Goal: Task Accomplishment & Management: Manage account settings

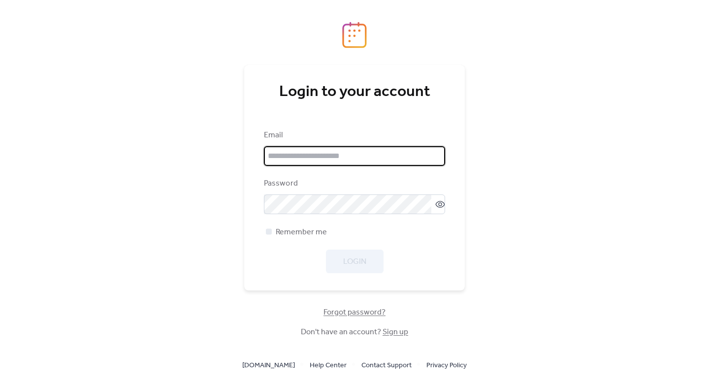
type input "**********"
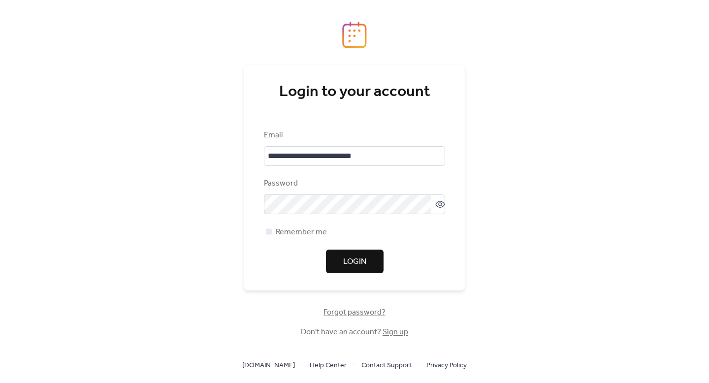
click at [341, 244] on div "**********" at bounding box center [354, 202] width 181 height 144
click at [348, 256] on span "Login" at bounding box center [354, 262] width 23 height 12
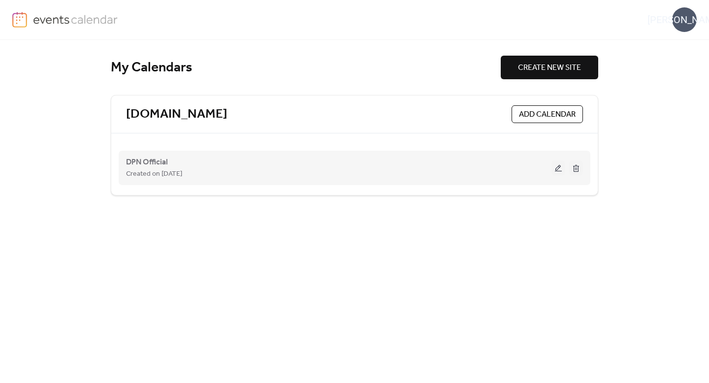
click at [414, 177] on div "Created on [DATE]" at bounding box center [339, 174] width 426 height 12
click at [558, 165] on button at bounding box center [559, 168] width 14 height 15
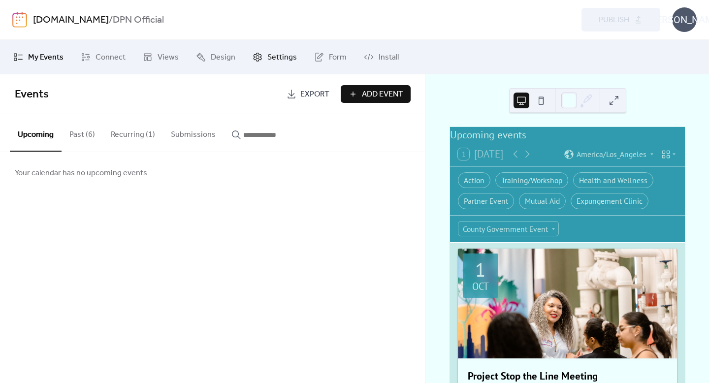
click at [261, 58] on link "Settings" at bounding box center [274, 57] width 59 height 27
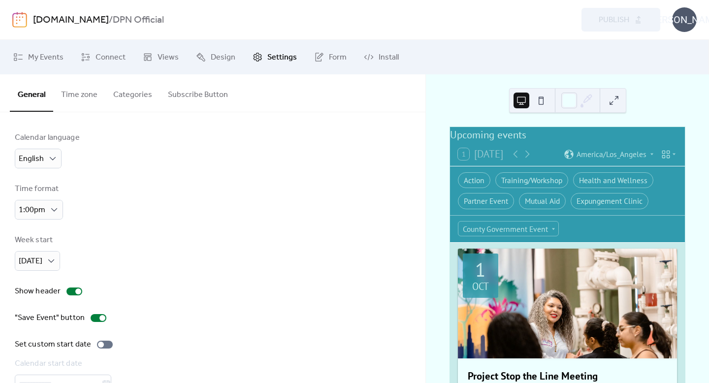
scroll to position [58, 0]
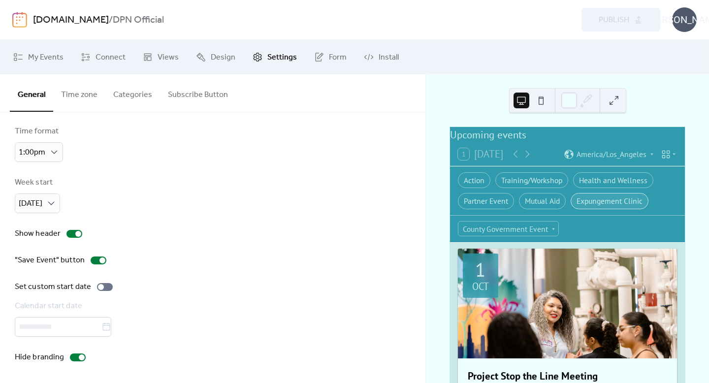
click at [609, 205] on div "Expungement Clinic" at bounding box center [610, 201] width 78 height 16
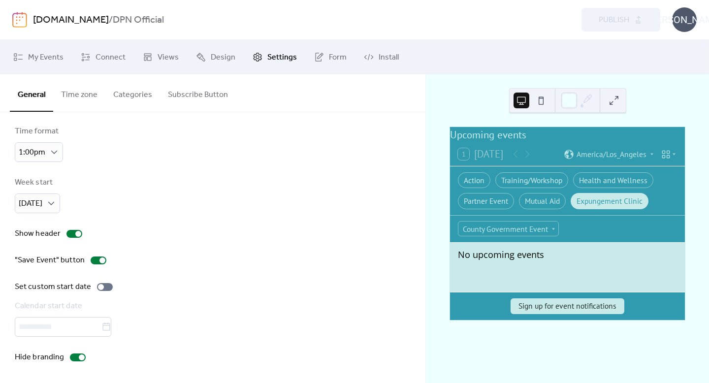
click at [148, 97] on button "Categories" at bounding box center [132, 92] width 55 height 36
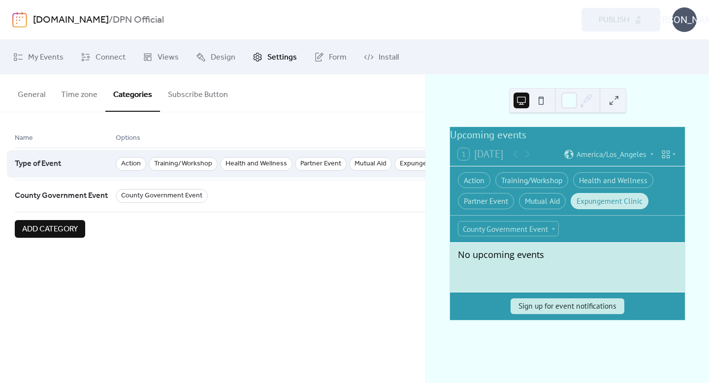
scroll to position [0, 130]
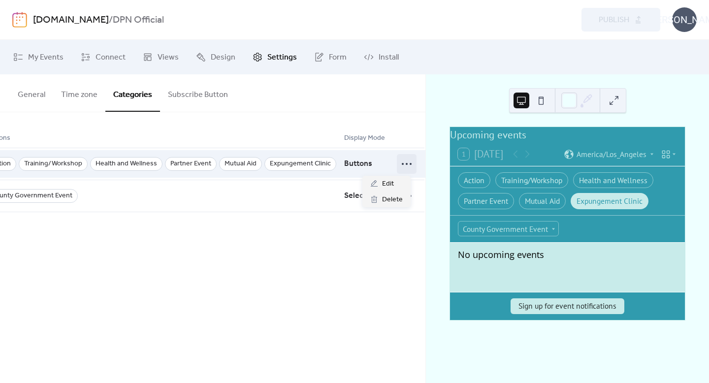
click at [400, 162] on icon at bounding box center [407, 164] width 16 height 16
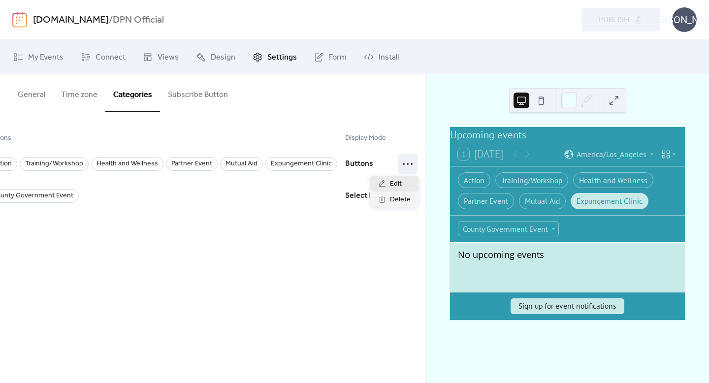
scroll to position [0, 122]
click at [396, 182] on span "Edit" at bounding box center [396, 184] width 12 height 12
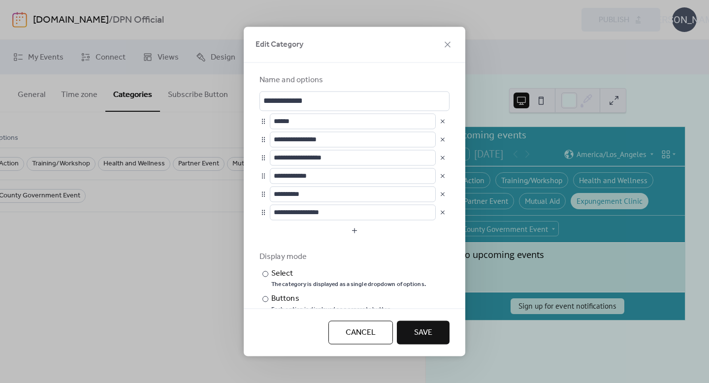
click at [439, 213] on button "button" at bounding box center [443, 212] width 14 height 14
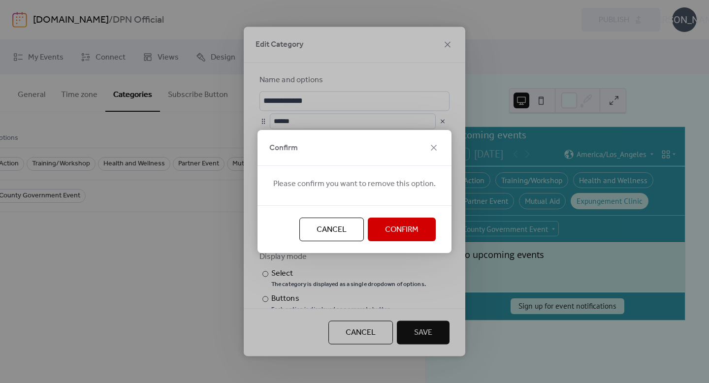
click at [409, 226] on span "Confirm" at bounding box center [401, 230] width 33 height 12
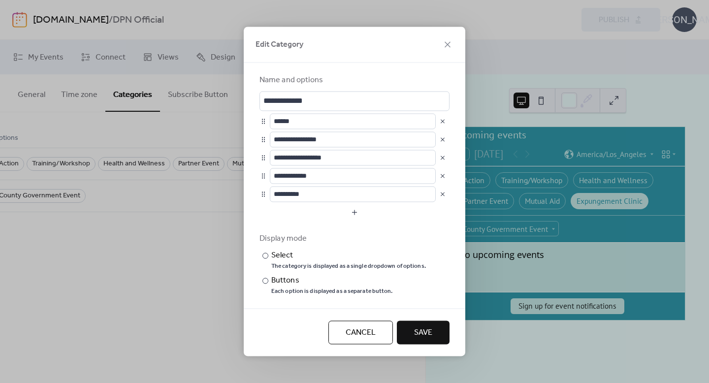
click at [441, 197] on button "button" at bounding box center [443, 194] width 14 height 14
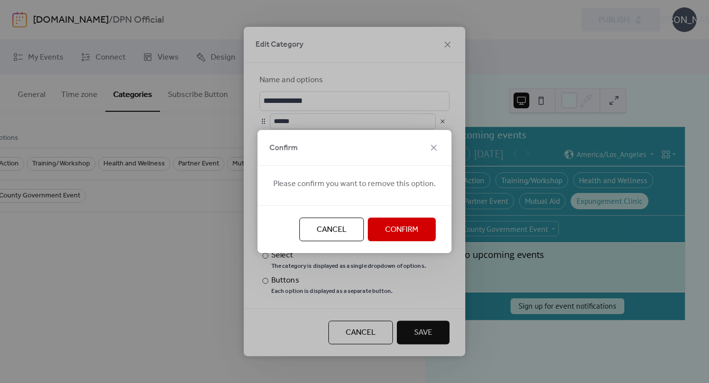
click at [414, 228] on span "Confirm" at bounding box center [401, 230] width 33 height 12
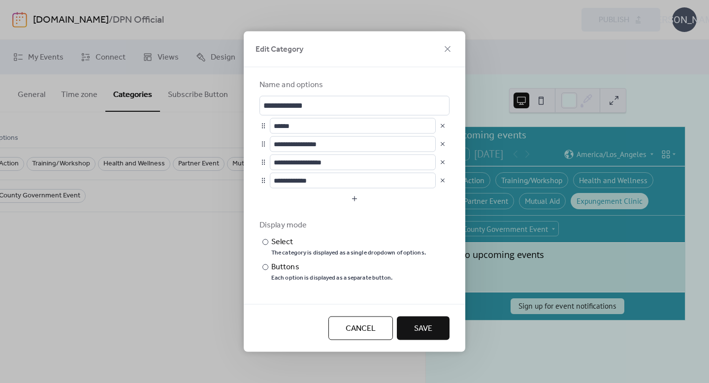
click at [443, 161] on button "button" at bounding box center [443, 163] width 14 height 14
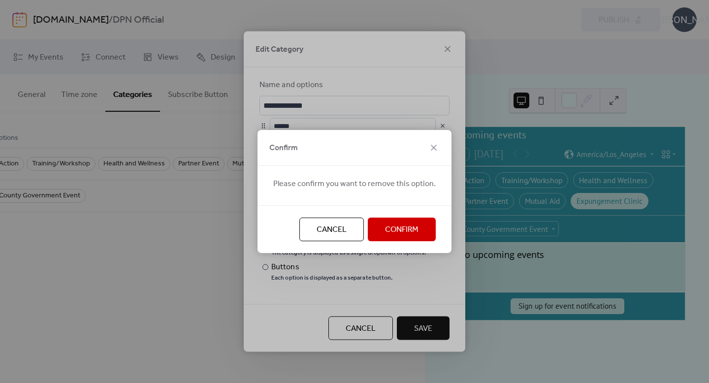
click at [415, 225] on span "Confirm" at bounding box center [401, 230] width 33 height 12
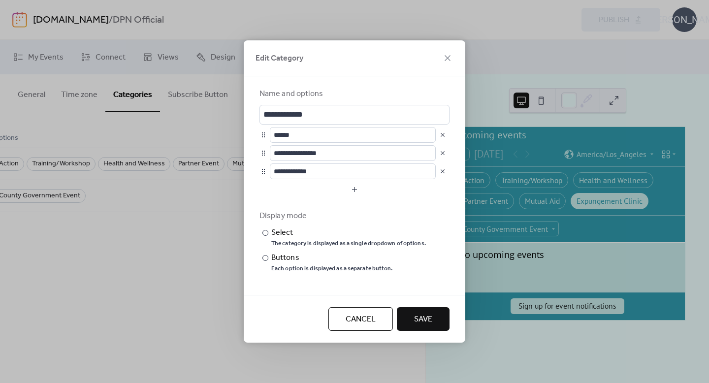
click at [444, 154] on button "button" at bounding box center [443, 153] width 14 height 14
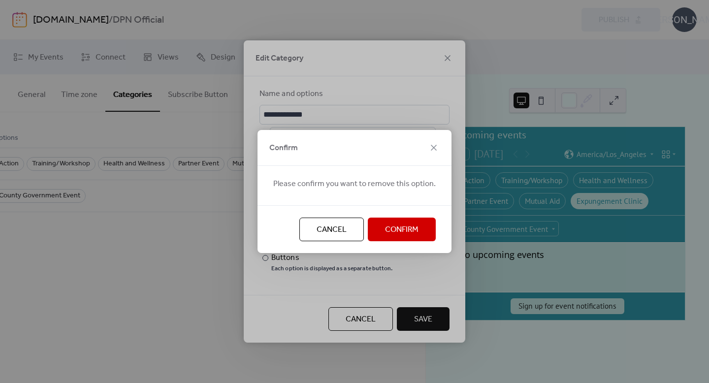
click at [417, 226] on button "Confirm" at bounding box center [402, 230] width 68 height 24
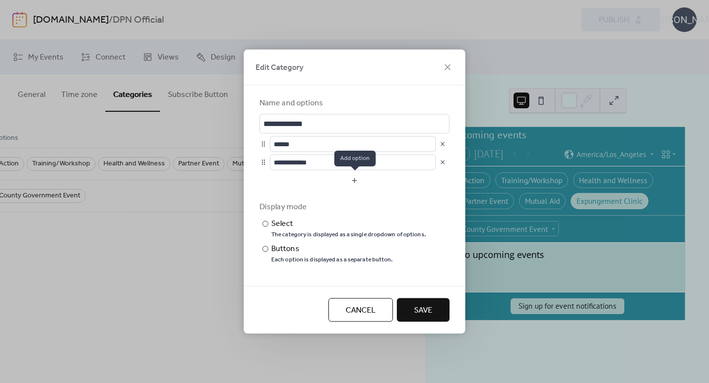
click at [356, 178] on button "button" at bounding box center [355, 181] width 190 height 16
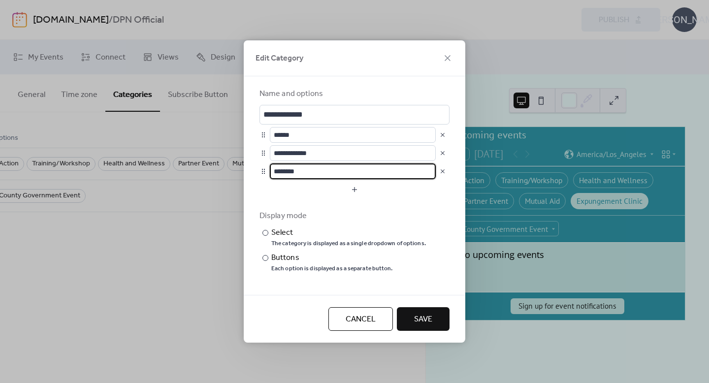
scroll to position [0, 0]
drag, startPoint x: 302, startPoint y: 175, endPoint x: 272, endPoint y: 171, distance: 30.3
click at [272, 171] on input "********" at bounding box center [353, 172] width 166 height 16
type input "**********"
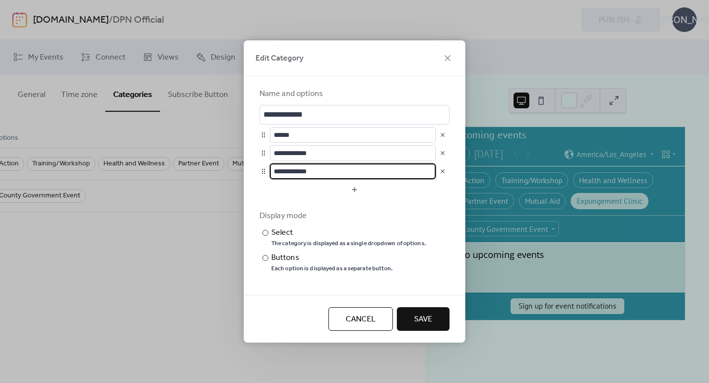
click at [422, 320] on span "Save" at bounding box center [423, 320] width 18 height 12
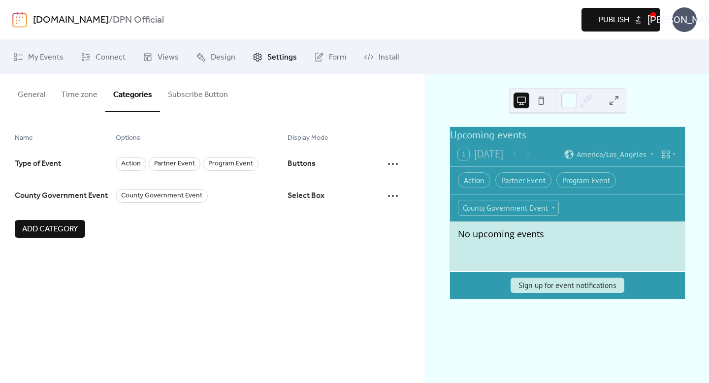
click at [621, 20] on span "Publish" at bounding box center [614, 20] width 31 height 12
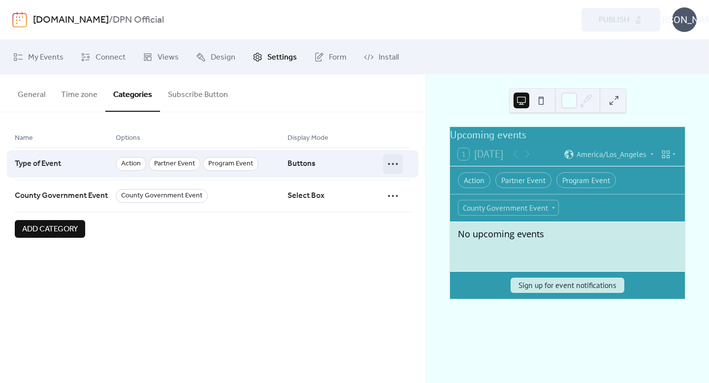
click at [393, 170] on icon at bounding box center [393, 164] width 16 height 16
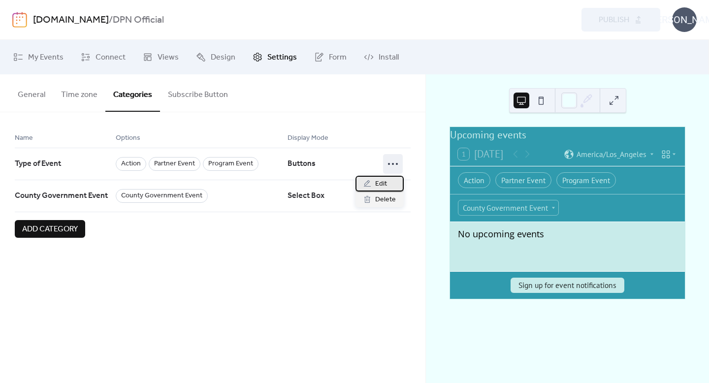
click at [389, 186] on div "Edit" at bounding box center [380, 184] width 48 height 16
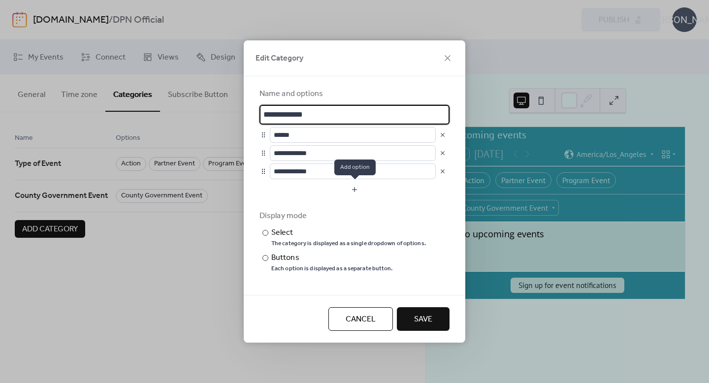
click at [381, 189] on button "button" at bounding box center [355, 190] width 190 height 16
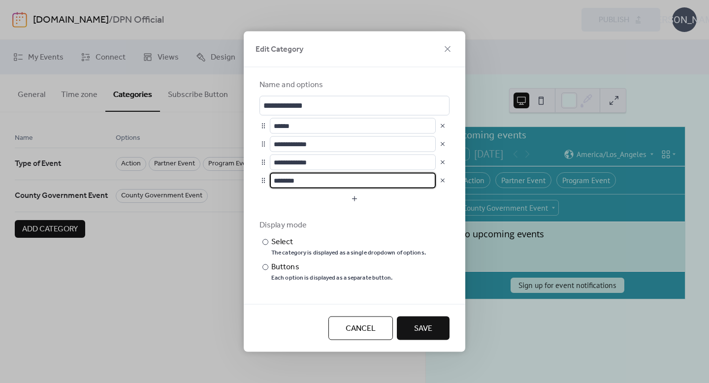
scroll to position [0, 0]
drag, startPoint x: 315, startPoint y: 182, endPoint x: 268, endPoint y: 181, distance: 46.8
click at [268, 181] on div "********" at bounding box center [355, 181] width 190 height 16
type input "**********"
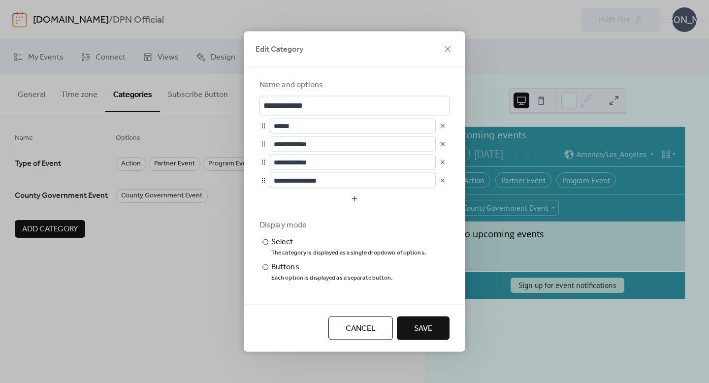
click at [417, 328] on span "Save" at bounding box center [423, 329] width 18 height 12
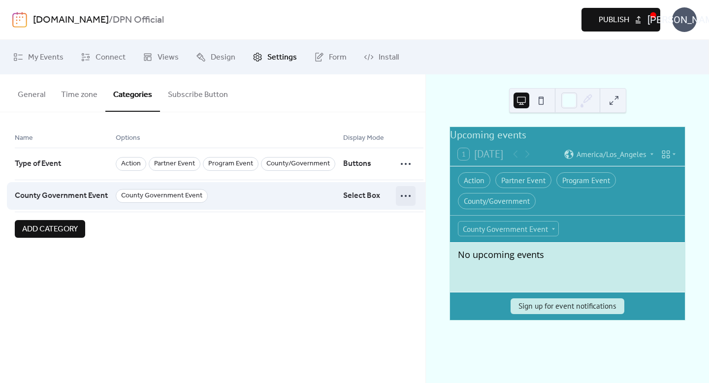
click at [403, 195] on icon at bounding box center [406, 196] width 16 height 16
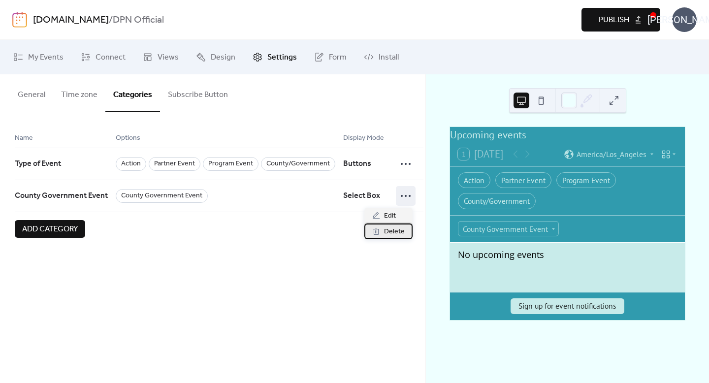
click at [400, 230] on span "Delete" at bounding box center [394, 232] width 21 height 12
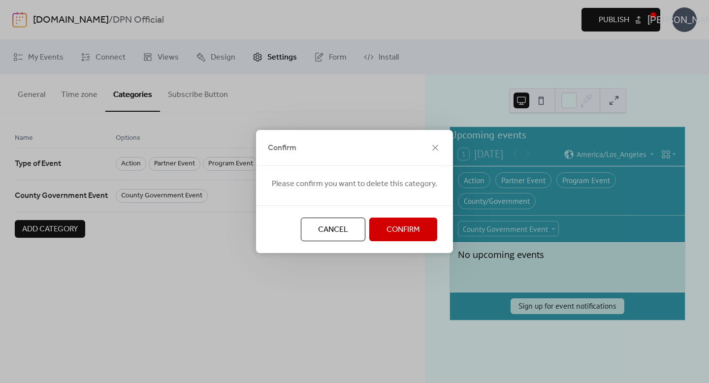
click at [384, 227] on button "Confirm" at bounding box center [403, 230] width 68 height 24
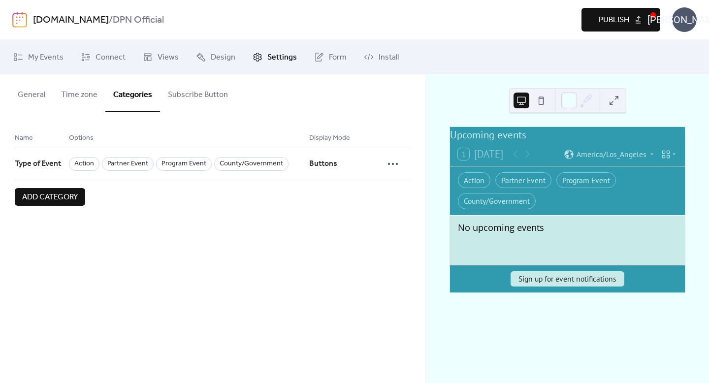
click at [600, 15] on span "Publish" at bounding box center [614, 20] width 31 height 12
click at [183, 85] on button "Subscribe Button" at bounding box center [198, 92] width 76 height 36
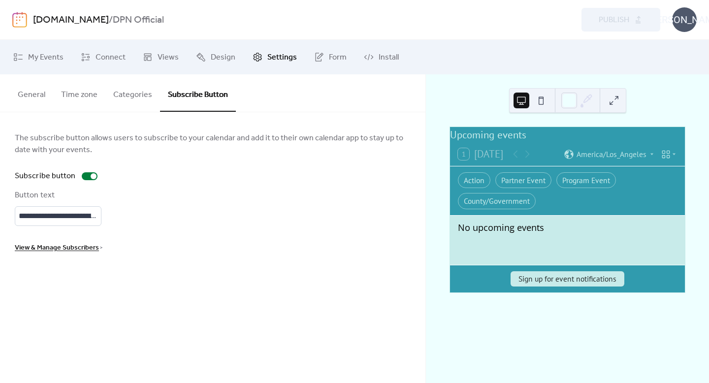
click at [65, 250] on span "View & Manage Subscribers" at bounding box center [57, 248] width 84 height 12
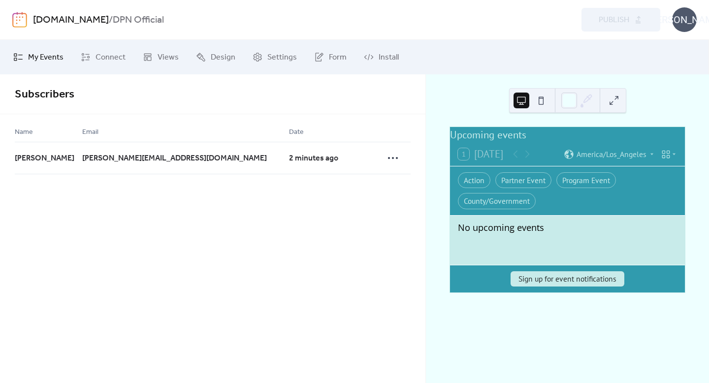
click at [54, 64] on span "My Events" at bounding box center [45, 58] width 35 height 12
